Goal: Task Accomplishment & Management: Complete application form

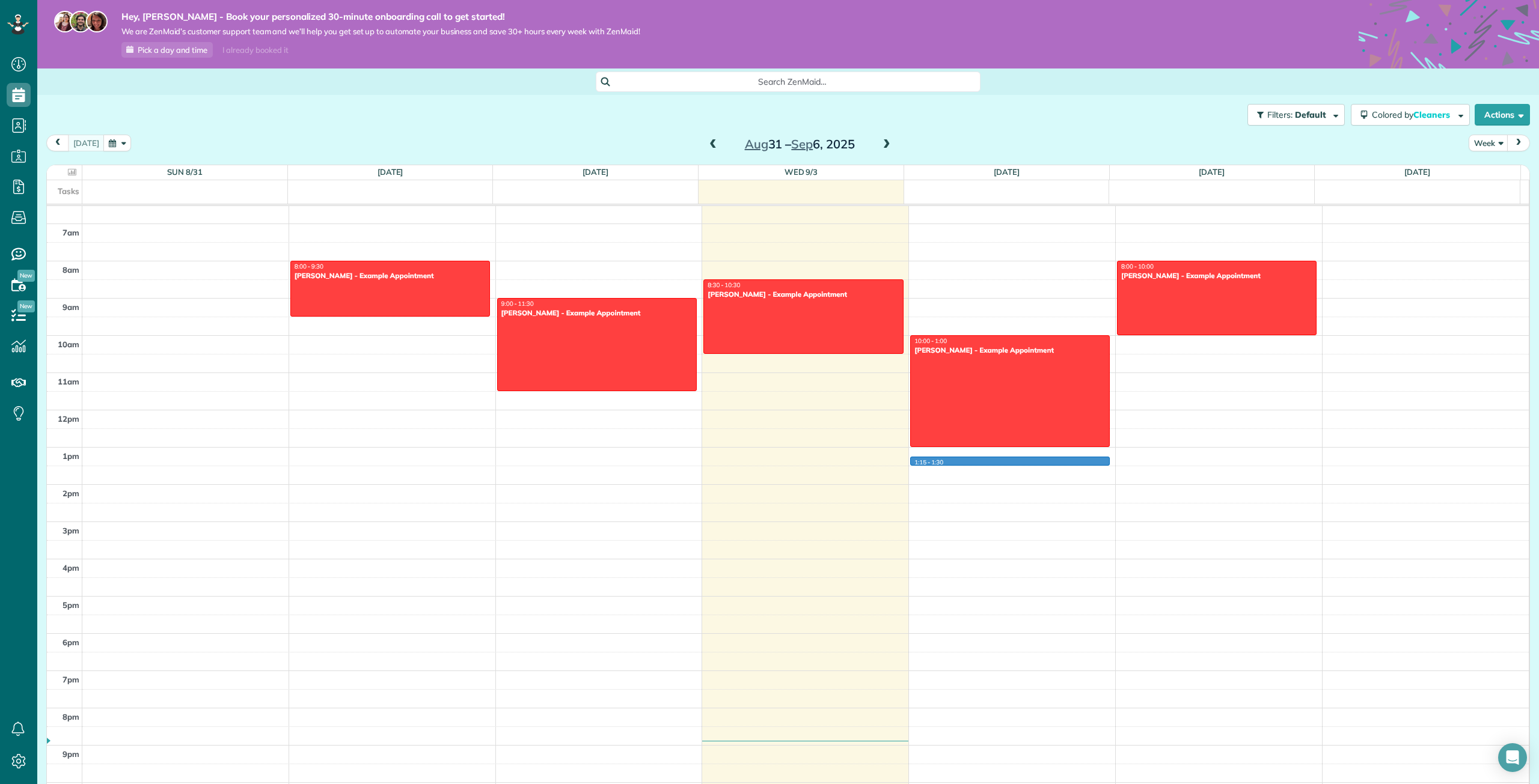
click at [959, 462] on div "12am 1am 2am 3am 4am 5am 6am 7am 8am 9am 10am 11am 12pm 1pm 2pm 3pm 4pm 5pm 6pm…" at bounding box center [787, 409] width 1481 height 893
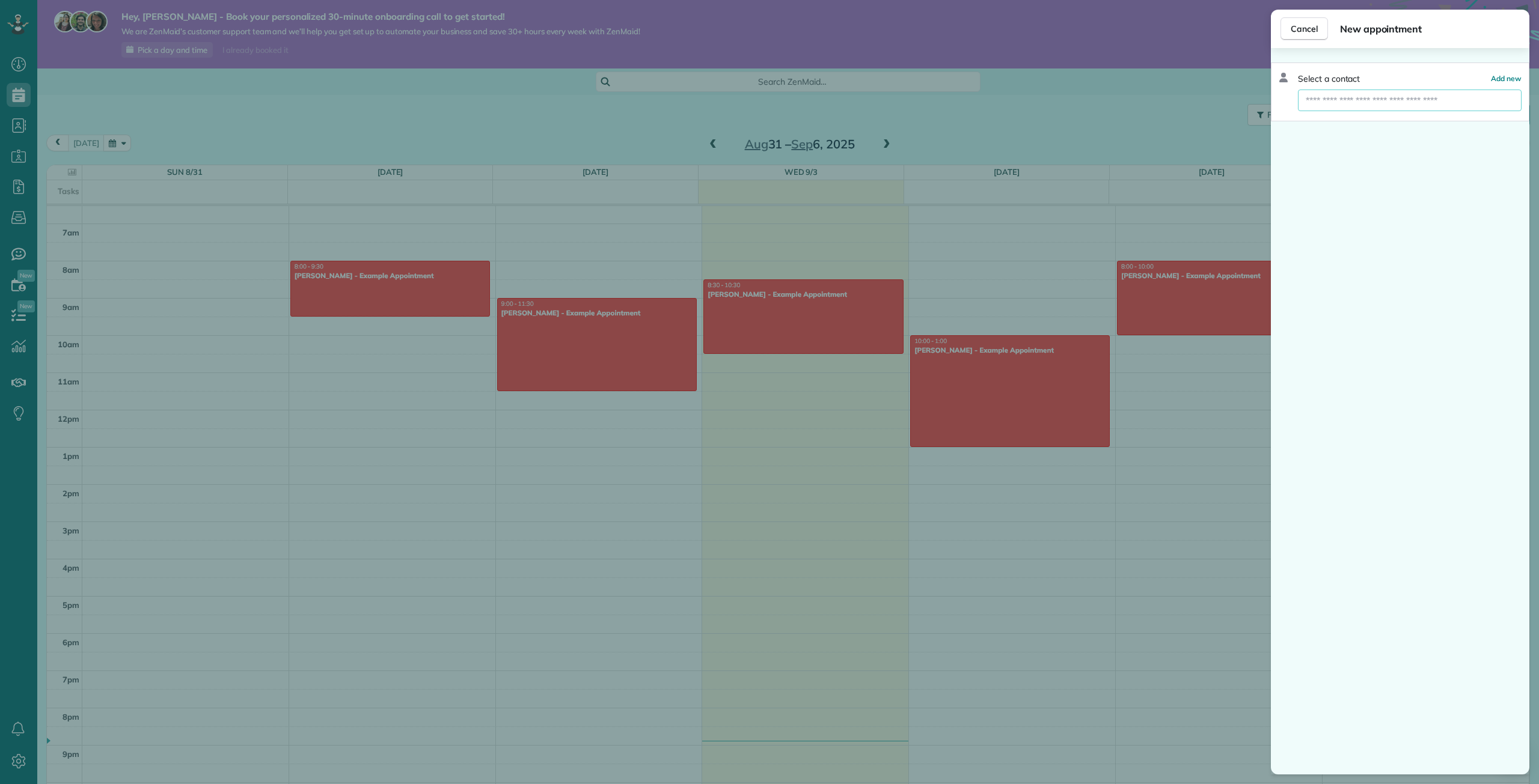
click at [1317, 104] on input "text" at bounding box center [1409, 100] width 223 height 22
type input "**********"
click at [1430, 124] on span "Create new contact" at bounding box center [1415, 122] width 78 height 12
click at [1431, 121] on span "Create new contact" at bounding box center [1415, 122] width 78 height 12
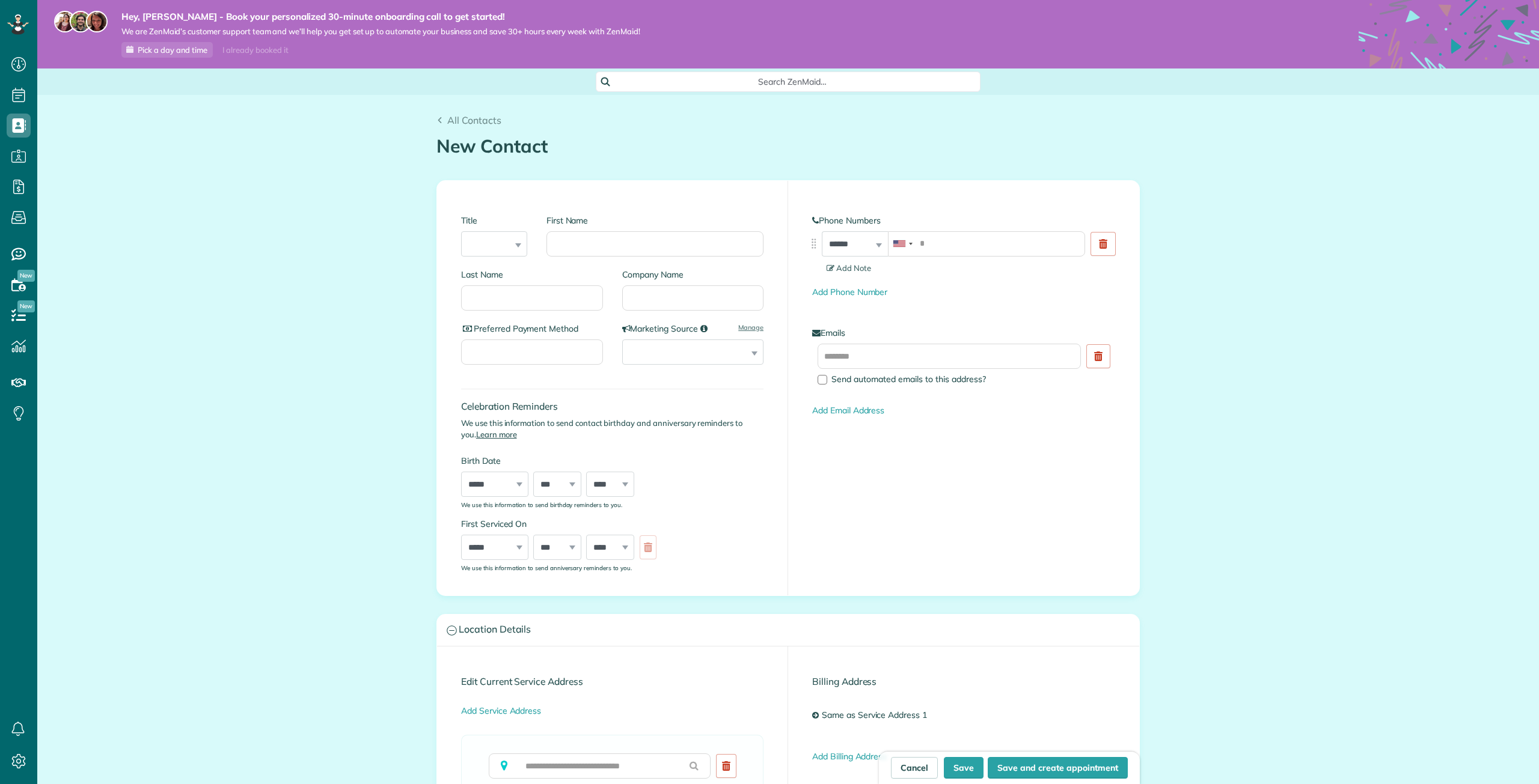
scroll to position [5, 5]
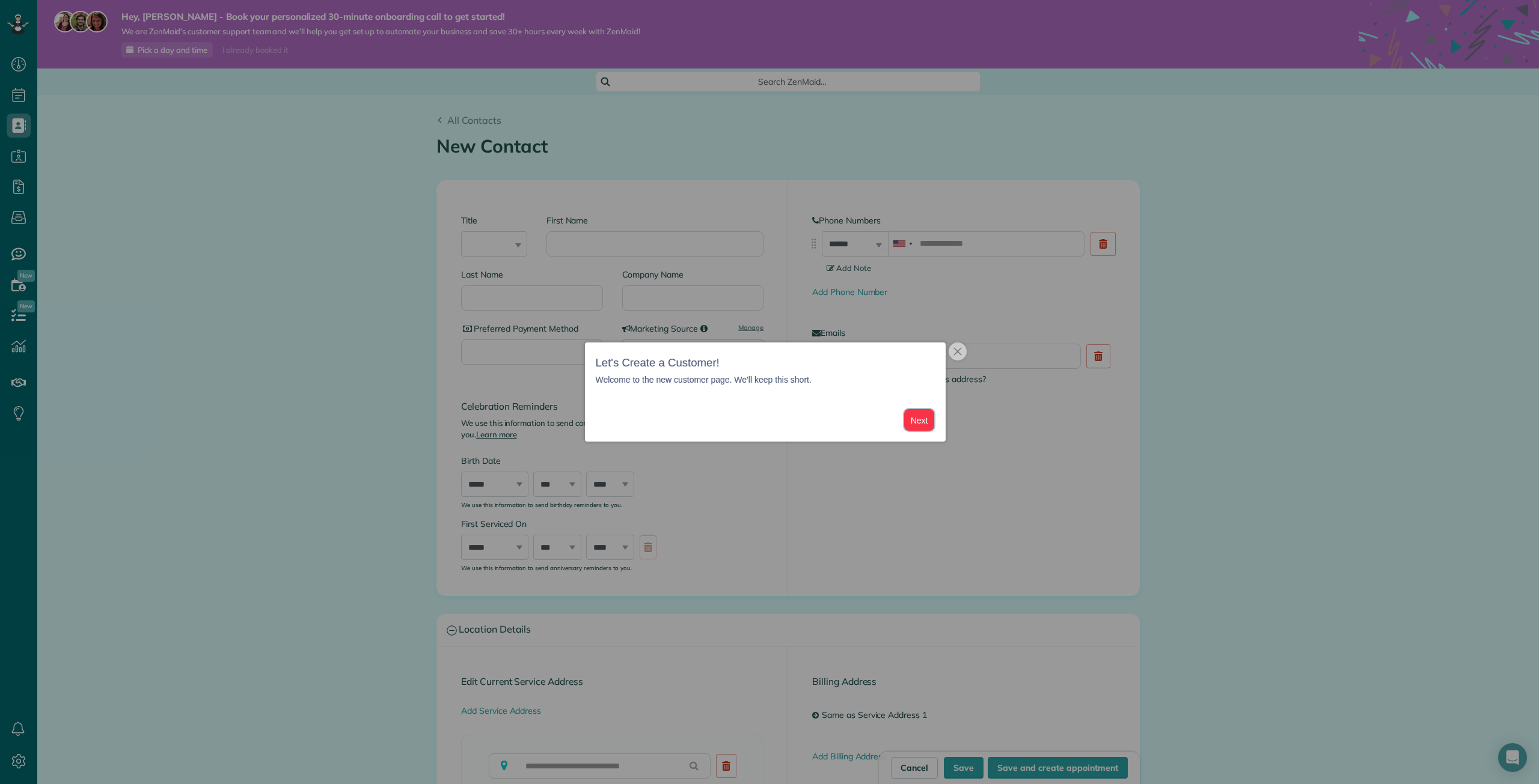
click at [920, 420] on button "Next" at bounding box center [919, 420] width 31 height 22
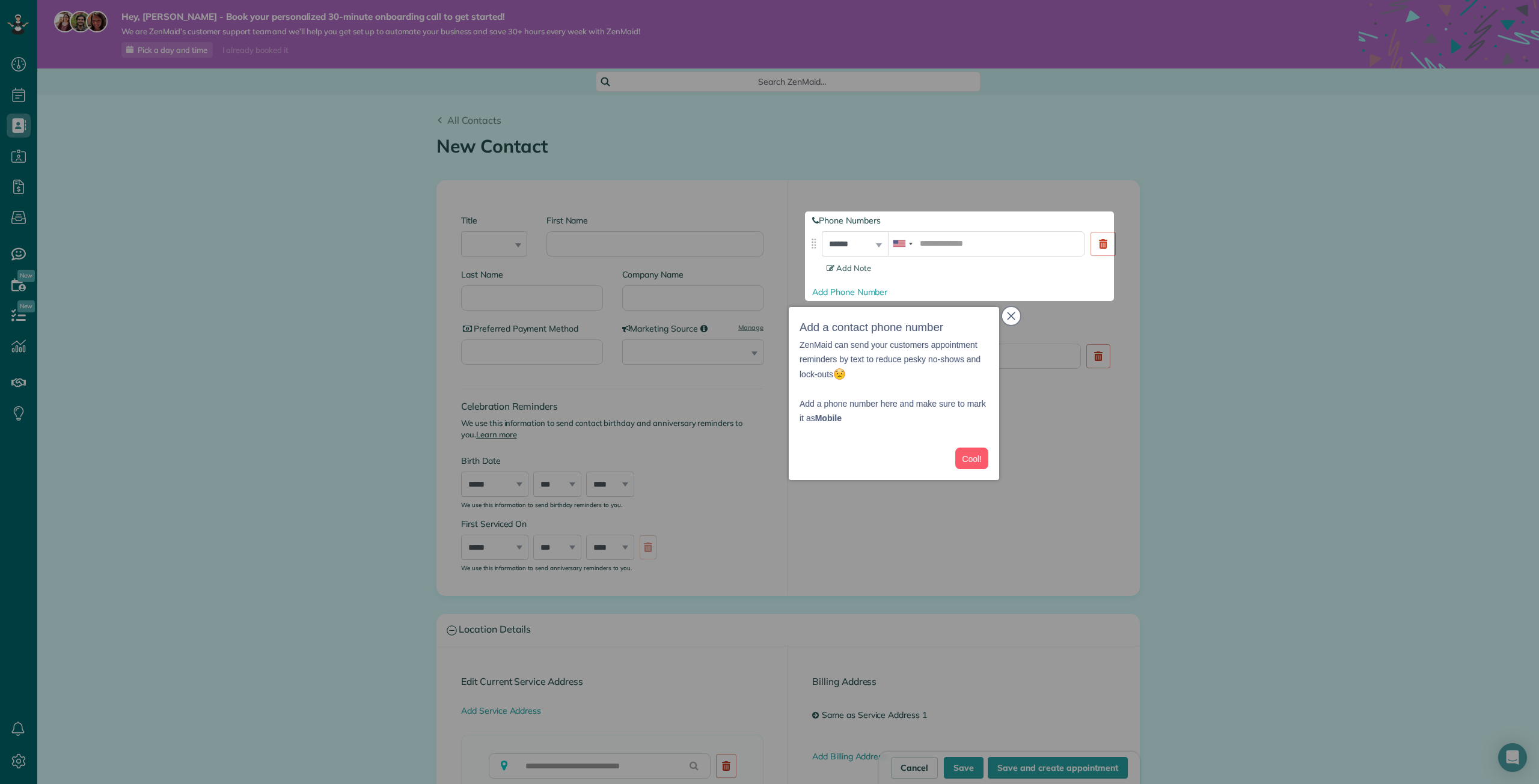
click at [1012, 315] on icon "close," at bounding box center [1010, 315] width 8 height 8
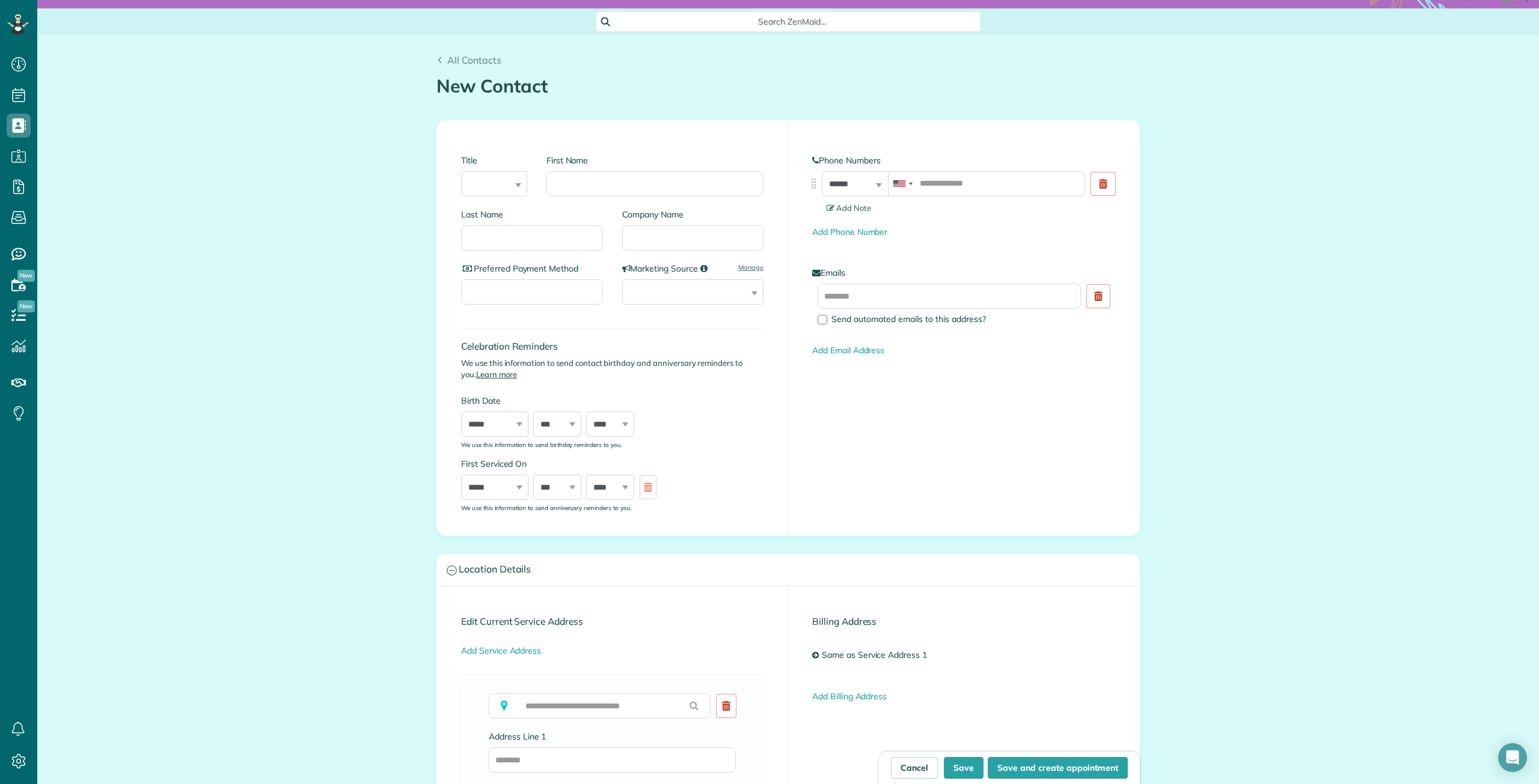
scroll to position [0, 0]
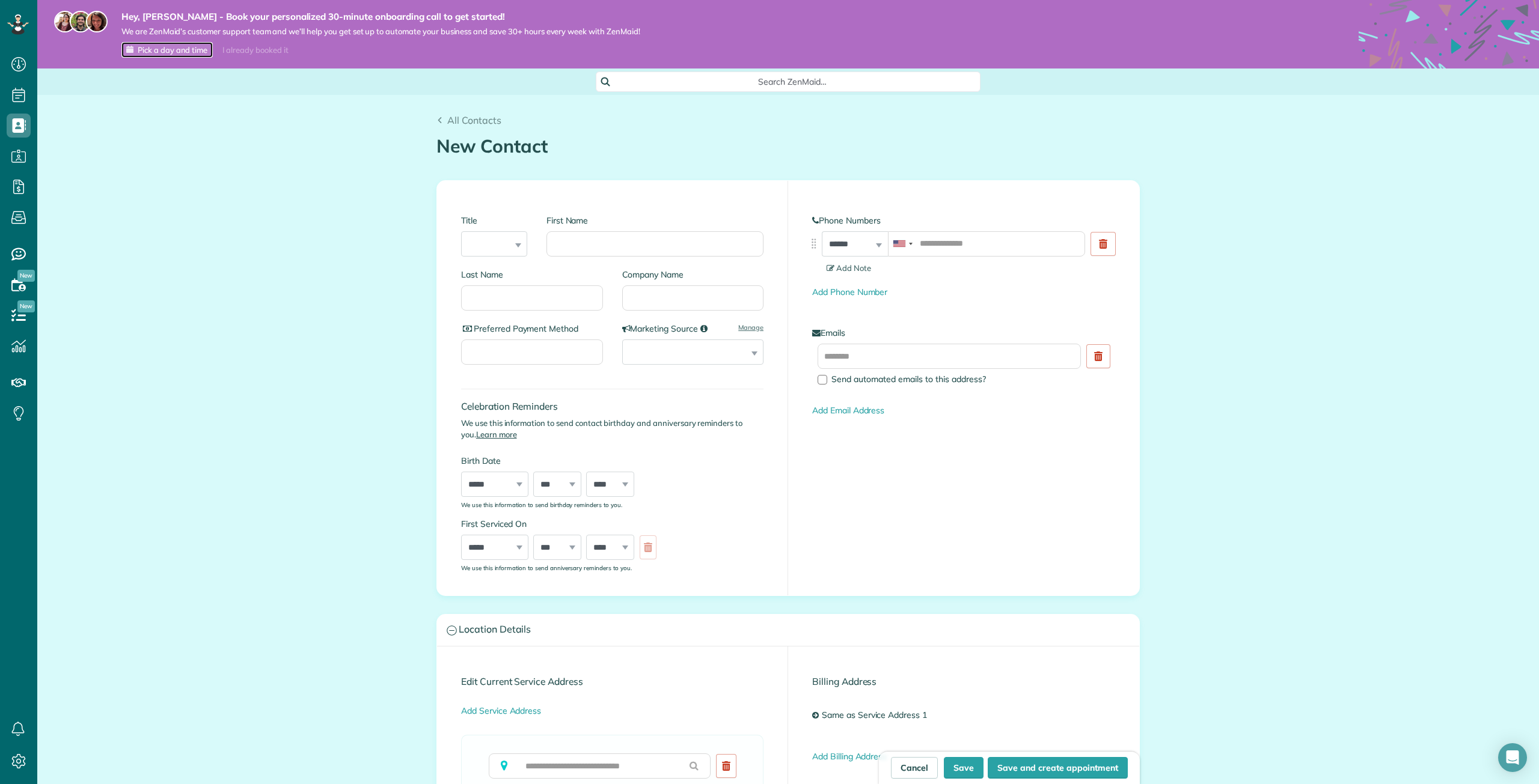
click at [152, 50] on span "Pick a day and time" at bounding box center [172, 49] width 70 height 9
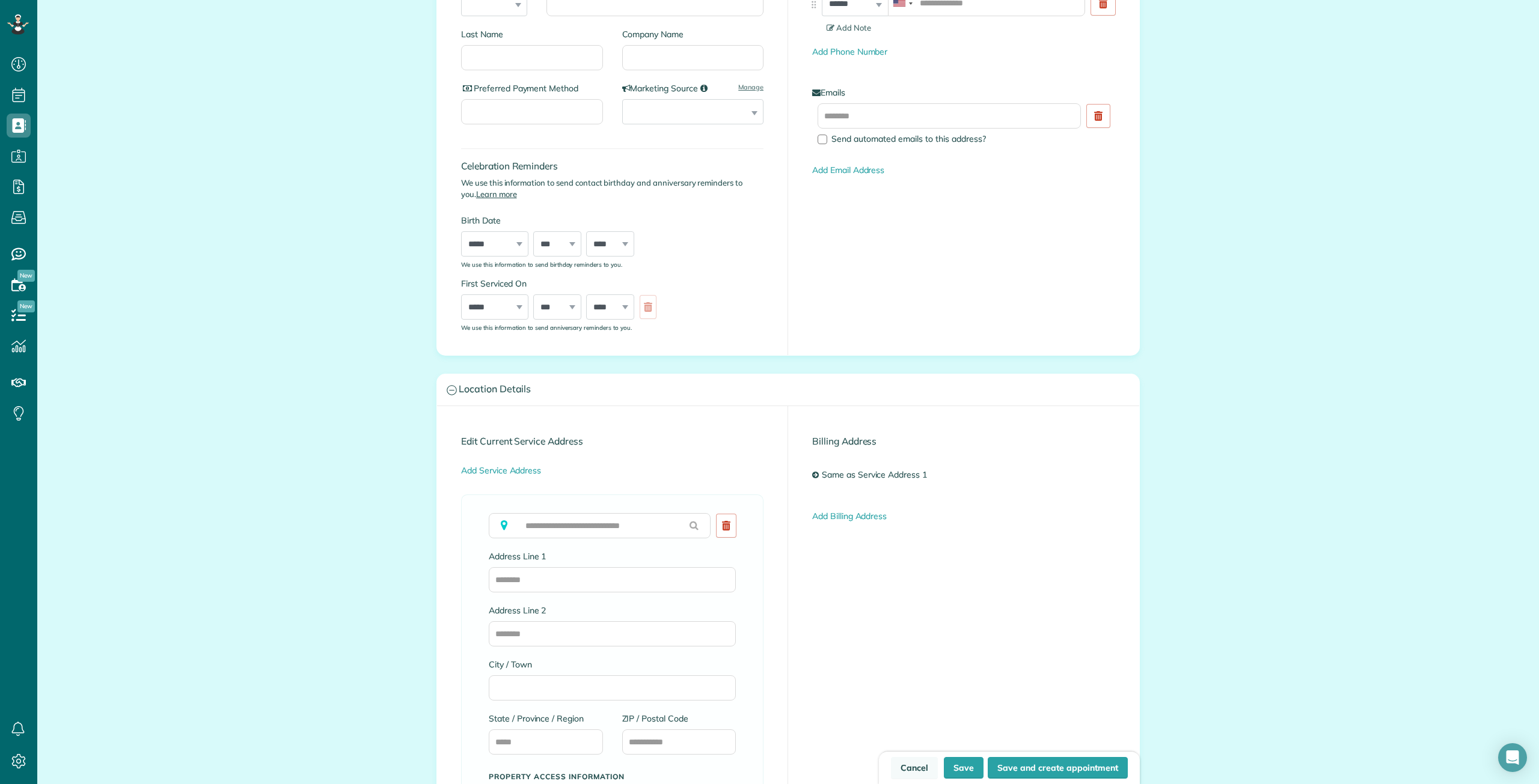
click at [917, 766] on link "Cancel" at bounding box center [914, 768] width 47 height 22
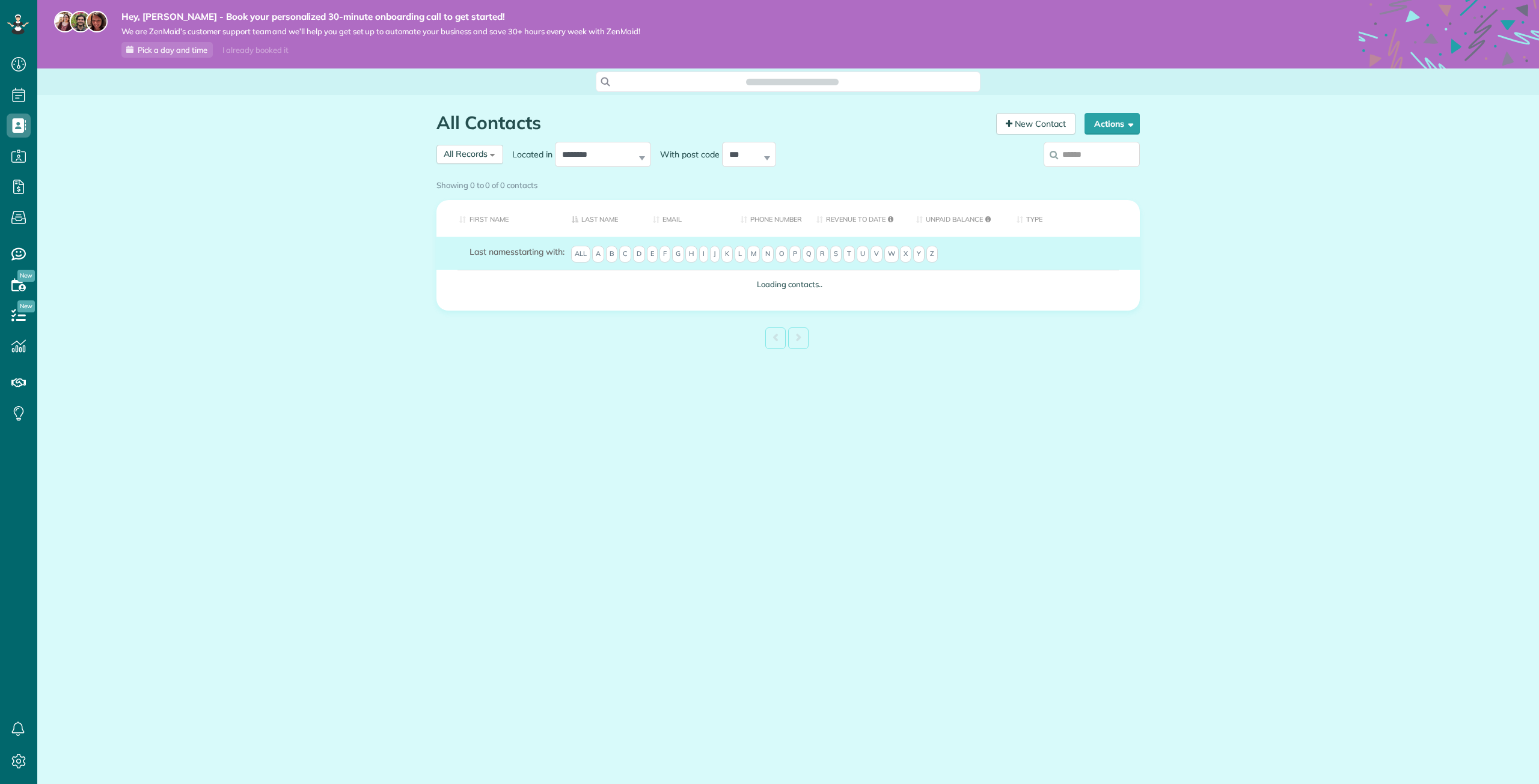
scroll to position [5, 5]
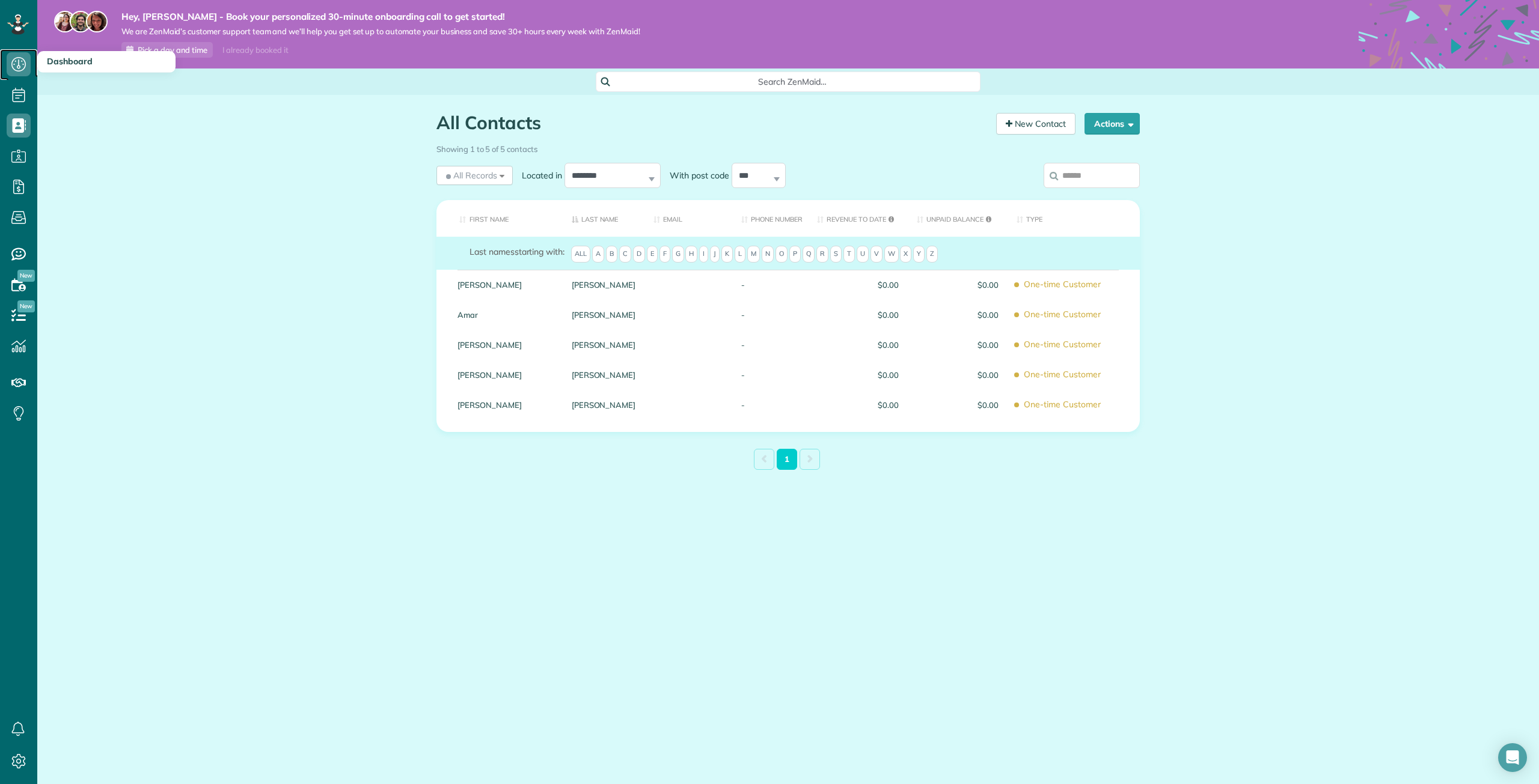
click at [19, 69] on use at bounding box center [18, 64] width 15 height 15
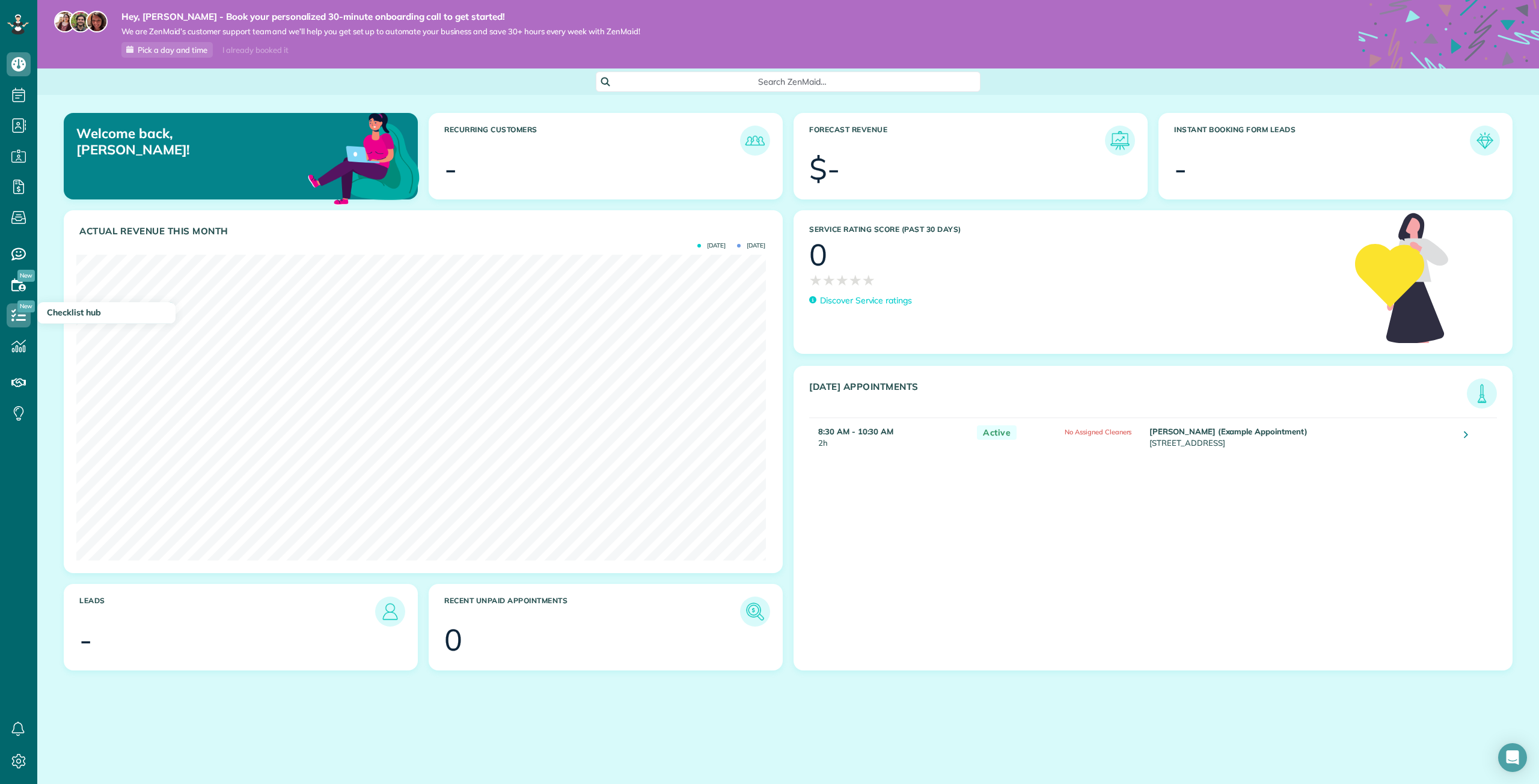
click at [69, 315] on span "Checklist hub" at bounding box center [73, 312] width 54 height 11
click at [16, 316] on icon at bounding box center [19, 315] width 24 height 24
click at [77, 313] on span "Checklist hub" at bounding box center [73, 312] width 54 height 11
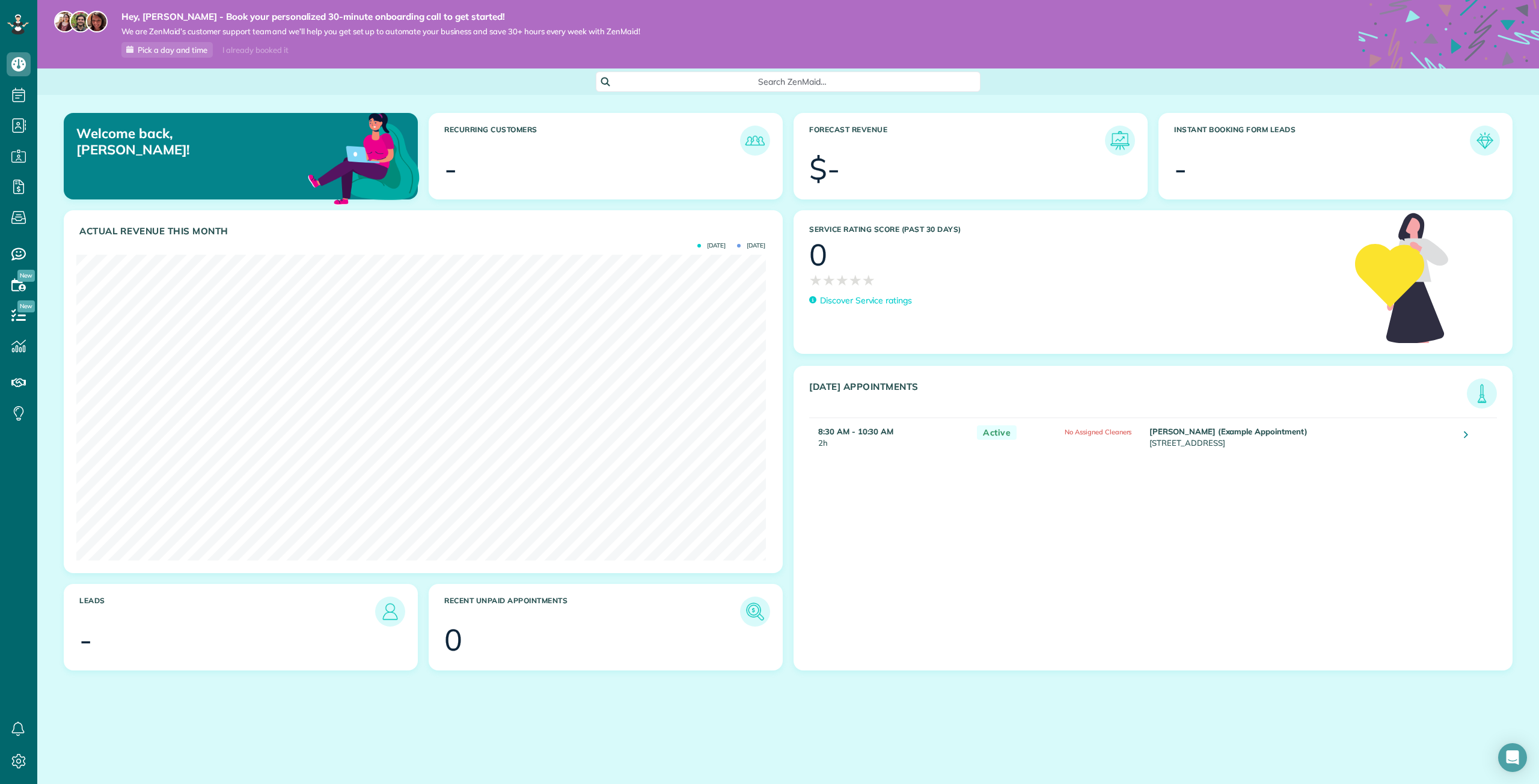
click at [30, 308] on span "New" at bounding box center [26, 307] width 17 height 12
click at [86, 314] on span "Checklist hub" at bounding box center [73, 312] width 54 height 11
click at [24, 318] on icon at bounding box center [19, 315] width 24 height 24
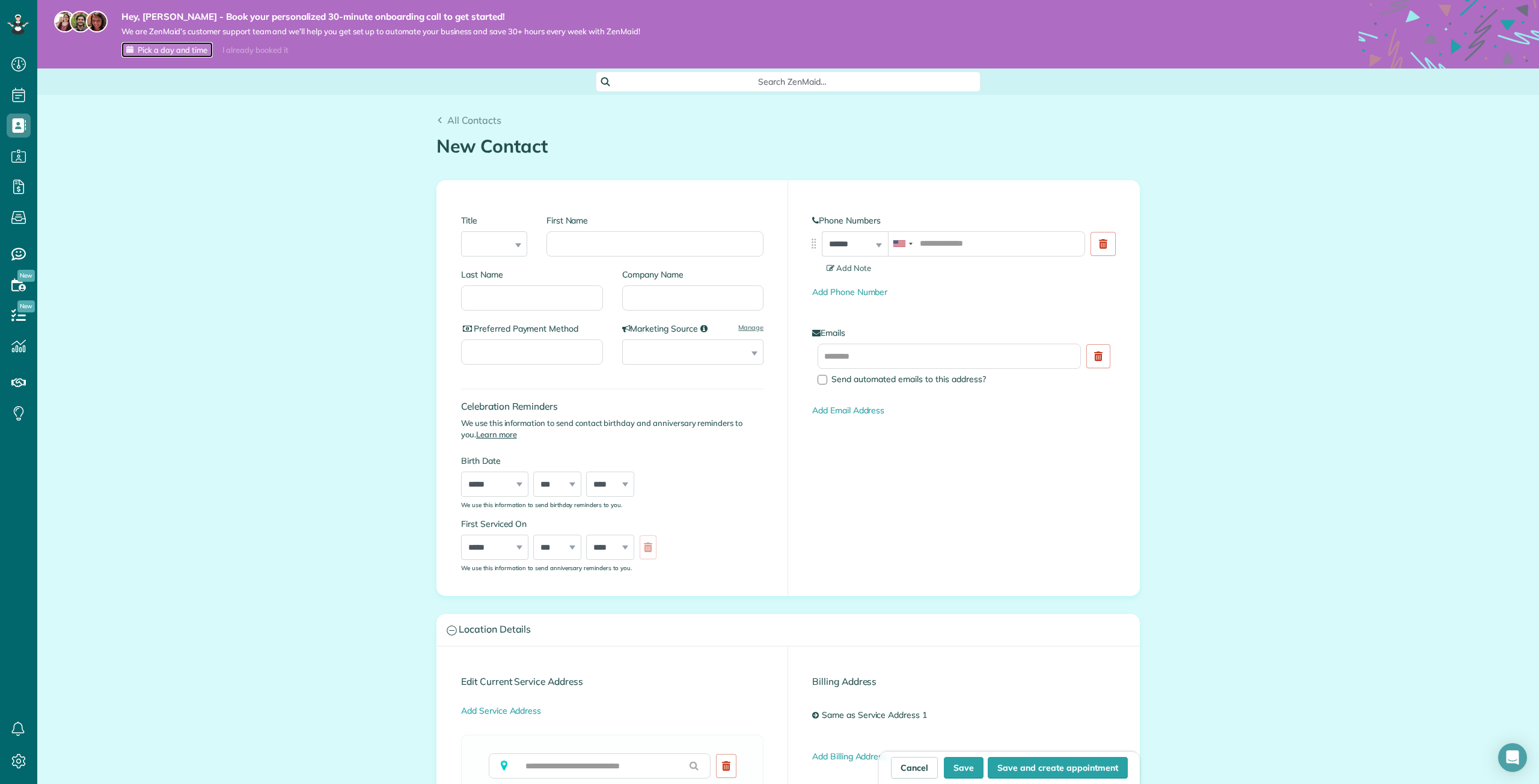
click at [184, 51] on span "Pick a day and time" at bounding box center [172, 49] width 70 height 9
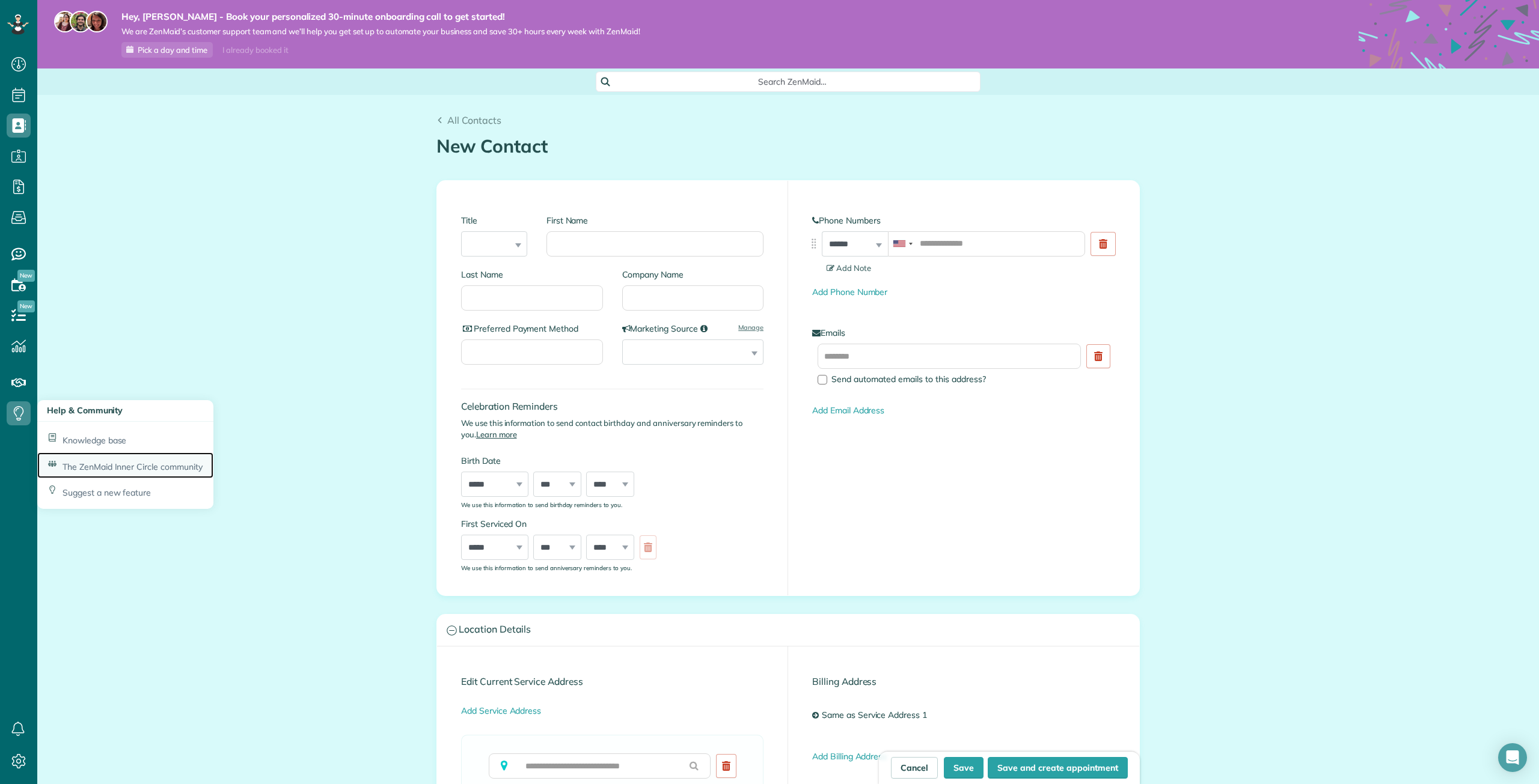
click at [152, 469] on span "The ZenMaid Inner Circle community" at bounding box center [133, 467] width 140 height 11
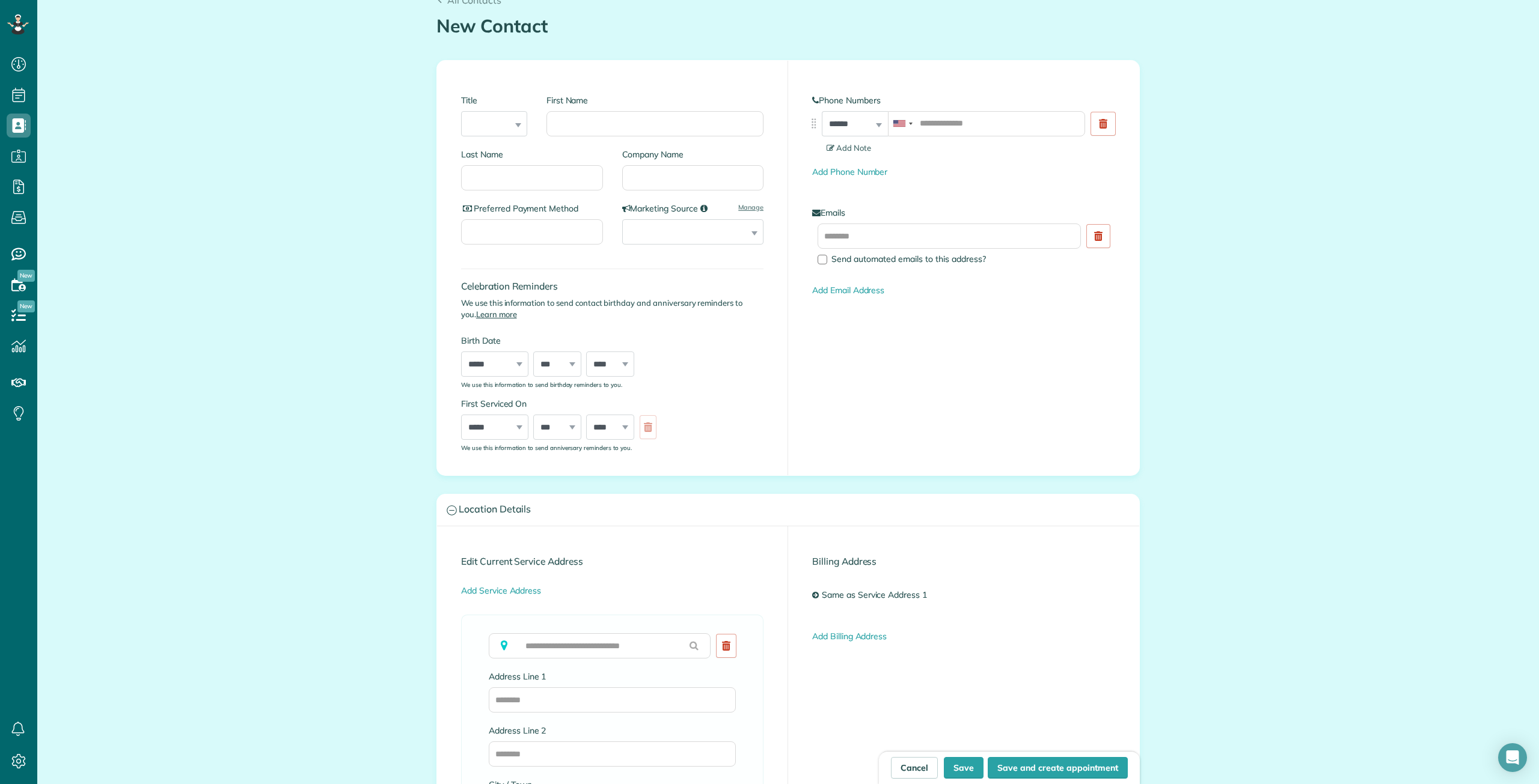
scroll to position [60, 0]
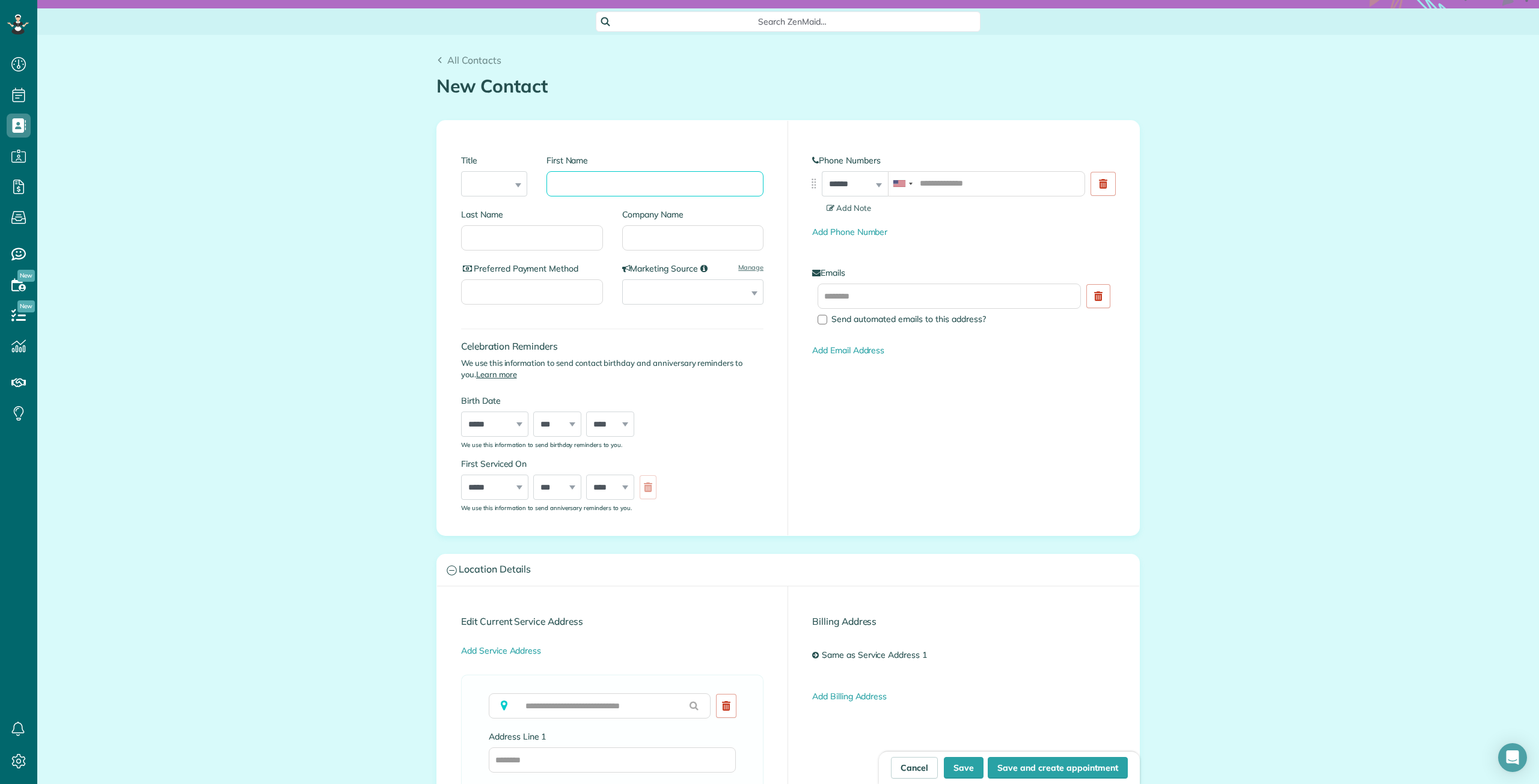
click at [579, 184] on input "First Name" at bounding box center [655, 184] width 217 height 25
drag, startPoint x: 616, startPoint y: 184, endPoint x: 568, endPoint y: 187, distance: 48.1
click at [568, 187] on input "**********" at bounding box center [655, 184] width 217 height 25
type input "****"
type input "*******"
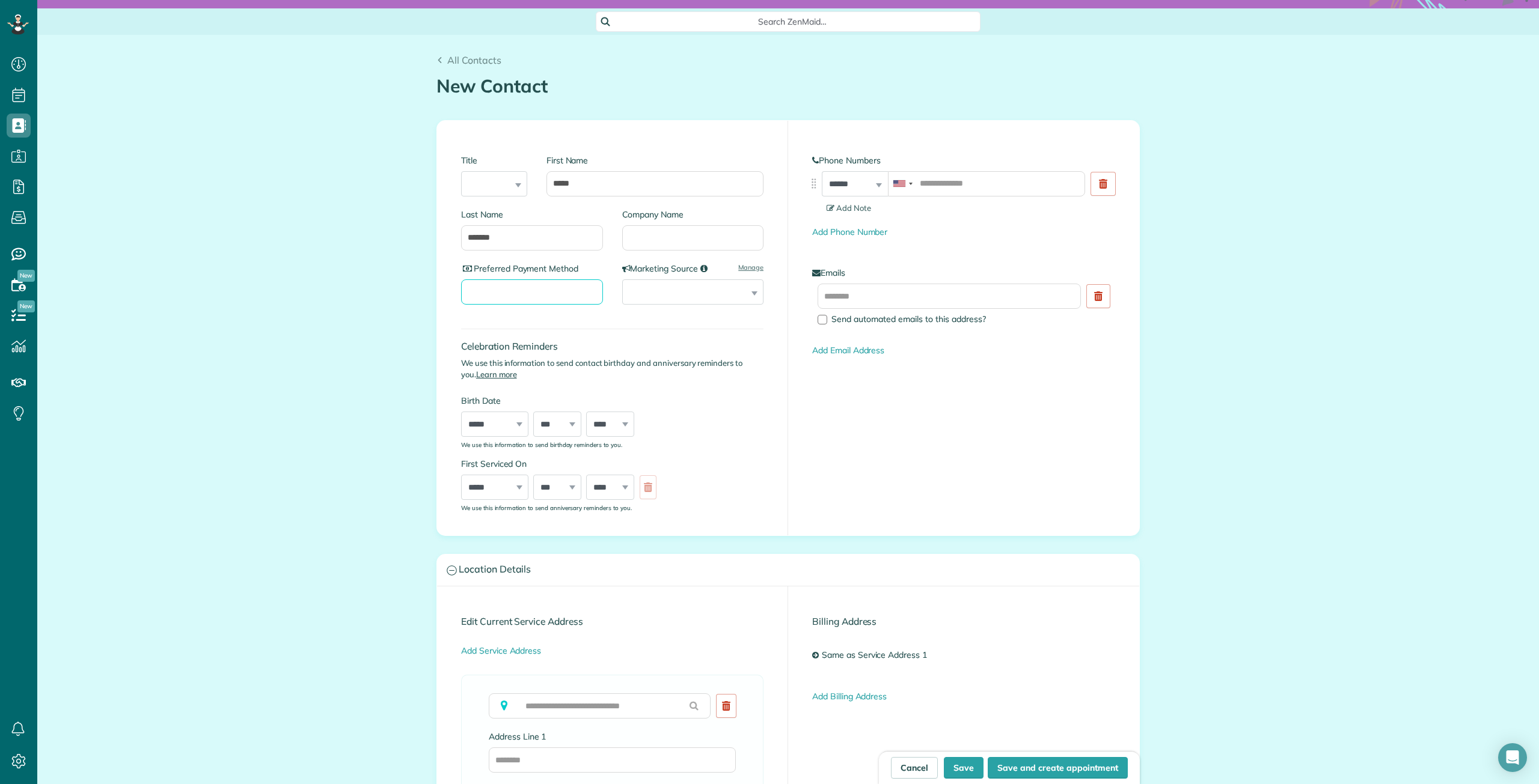
click at [535, 293] on input "Preferred Payment Method" at bounding box center [532, 291] width 142 height 25
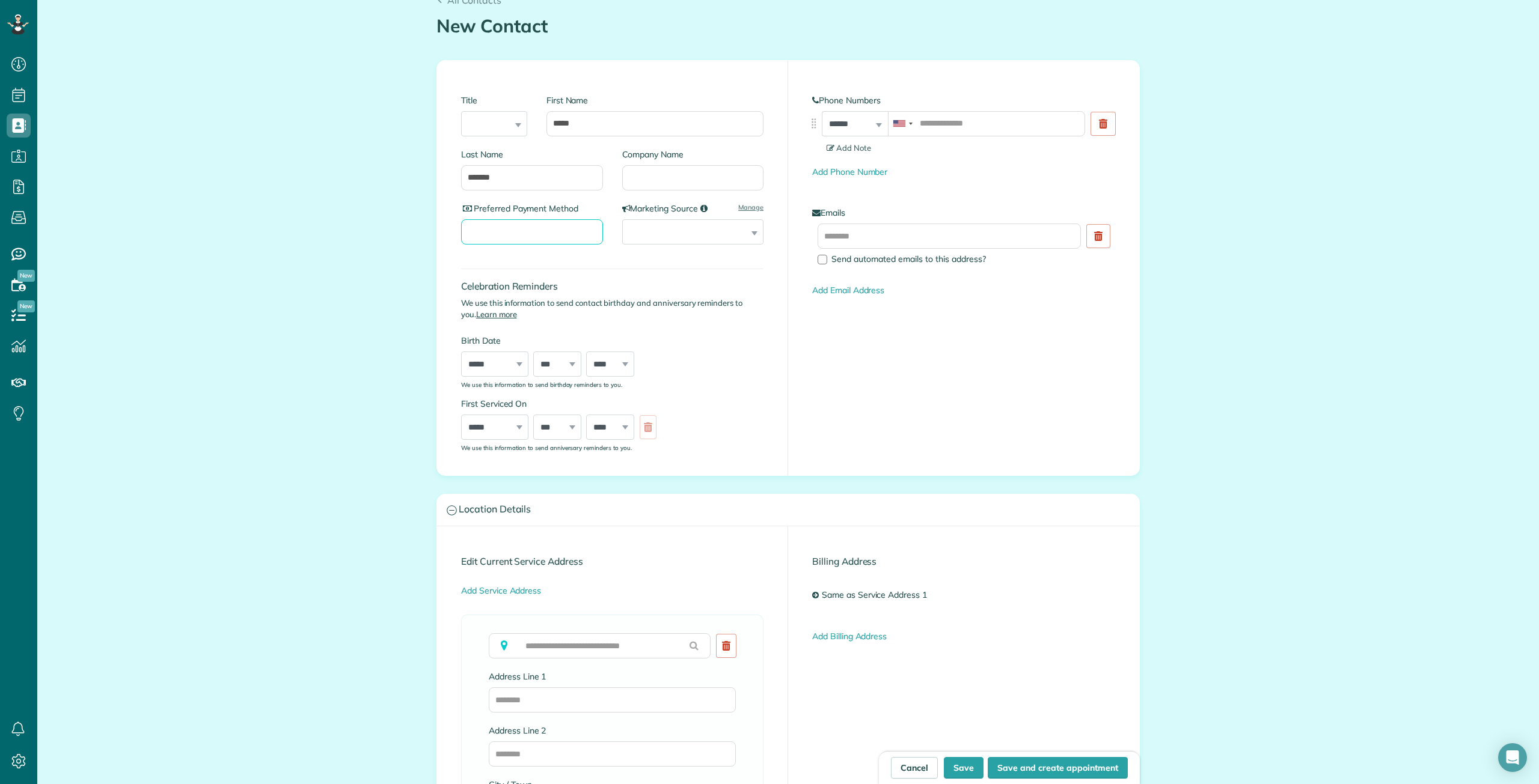
scroll to position [0, 0]
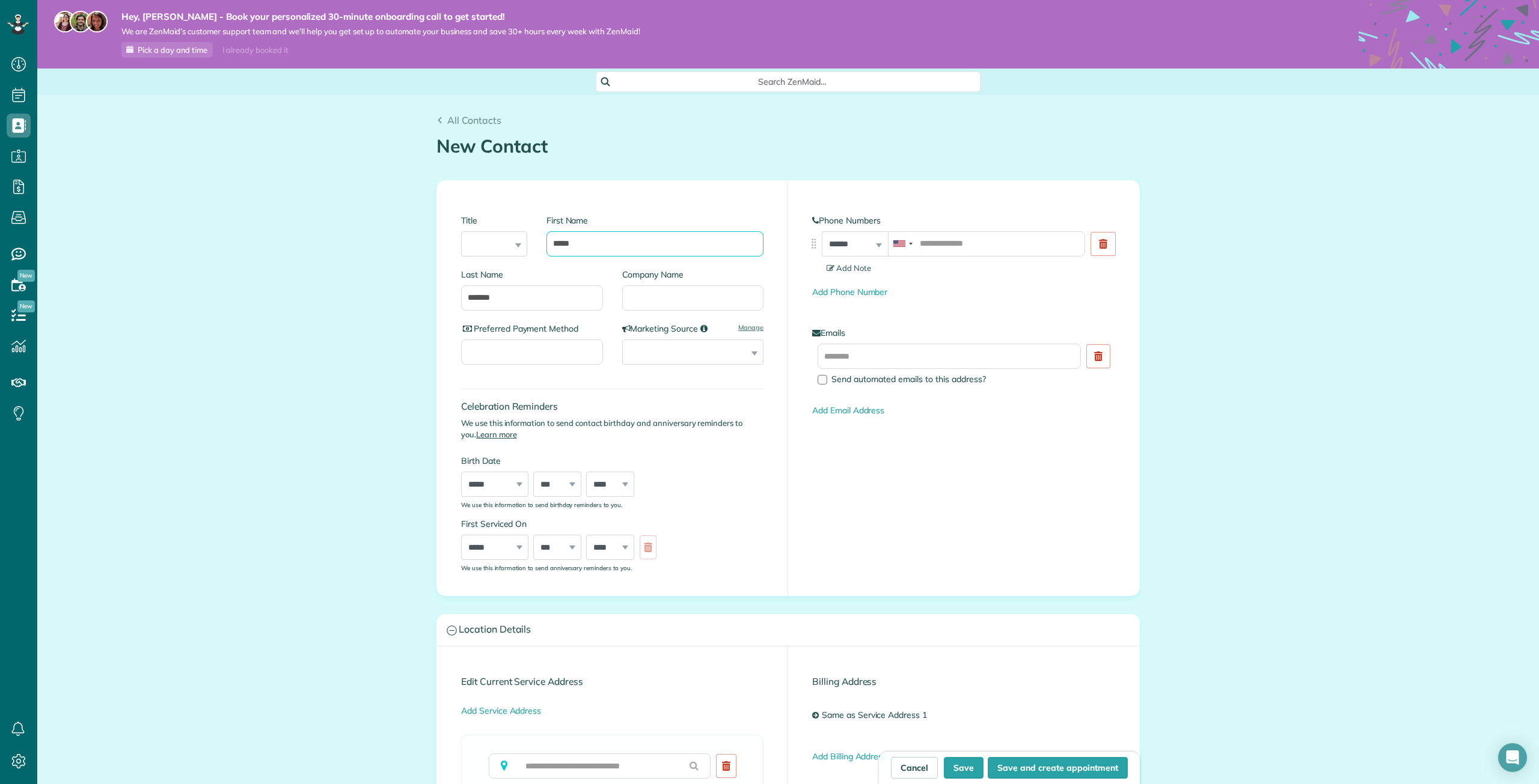
click at [576, 249] on input "****" at bounding box center [655, 244] width 217 height 25
type input "*****"
